Goal: Task Accomplishment & Management: Manage account settings

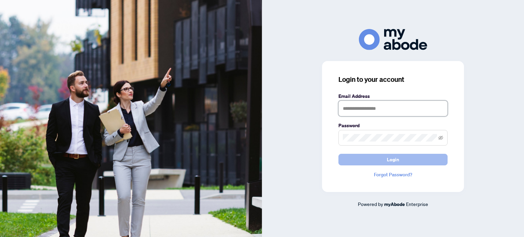
type input "**********"
click at [390, 161] on span "Login" at bounding box center [393, 159] width 12 height 11
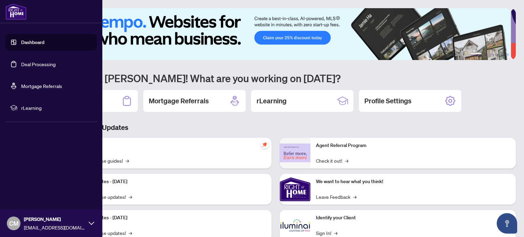
click at [33, 65] on link "Deal Processing" at bounding box center [38, 64] width 34 height 6
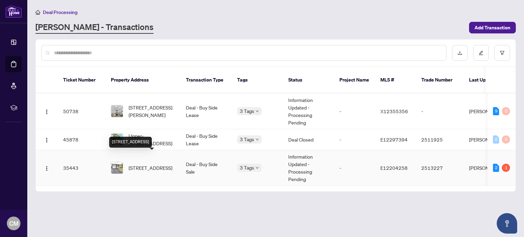
click at [155, 164] on span "[STREET_ADDRESS]" at bounding box center [151, 168] width 44 height 8
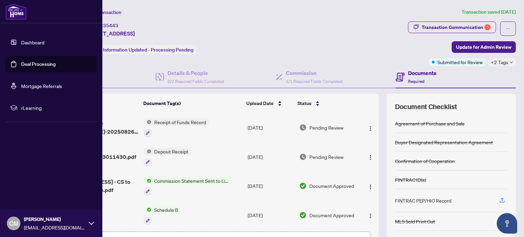
click at [21, 62] on link "Deal Processing" at bounding box center [38, 64] width 34 height 6
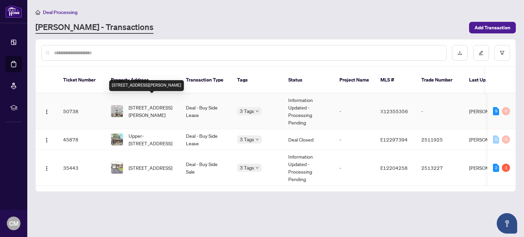
click at [150, 104] on span "[STREET_ADDRESS][PERSON_NAME]" at bounding box center [152, 111] width 46 height 15
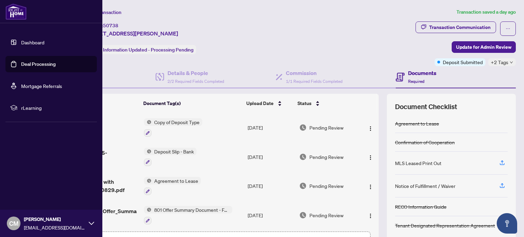
click at [32, 39] on link "Dashboard" at bounding box center [32, 42] width 23 height 6
